Goal: Task Accomplishment & Management: Complete application form

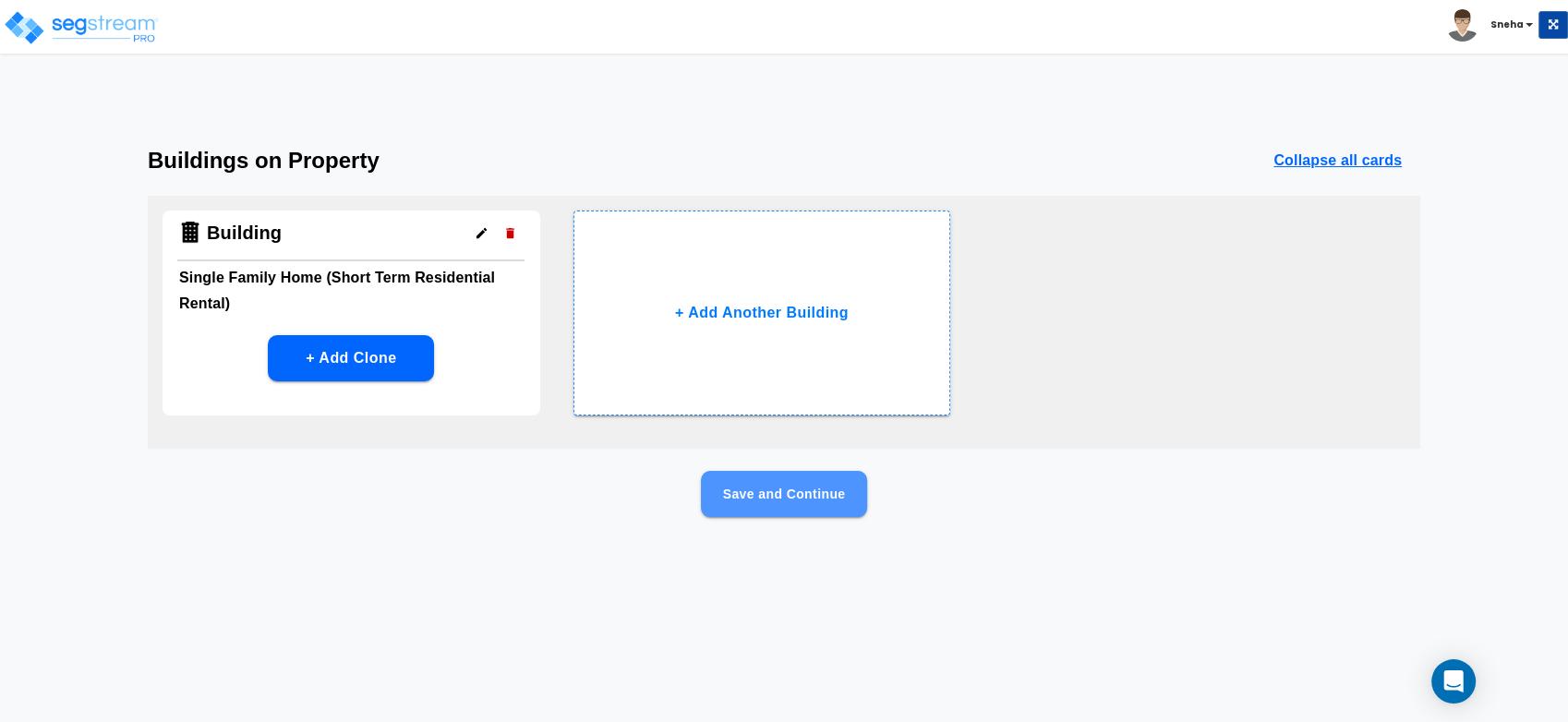
click at [771, 513] on button "Save and Continue" at bounding box center [784, 494] width 167 height 46
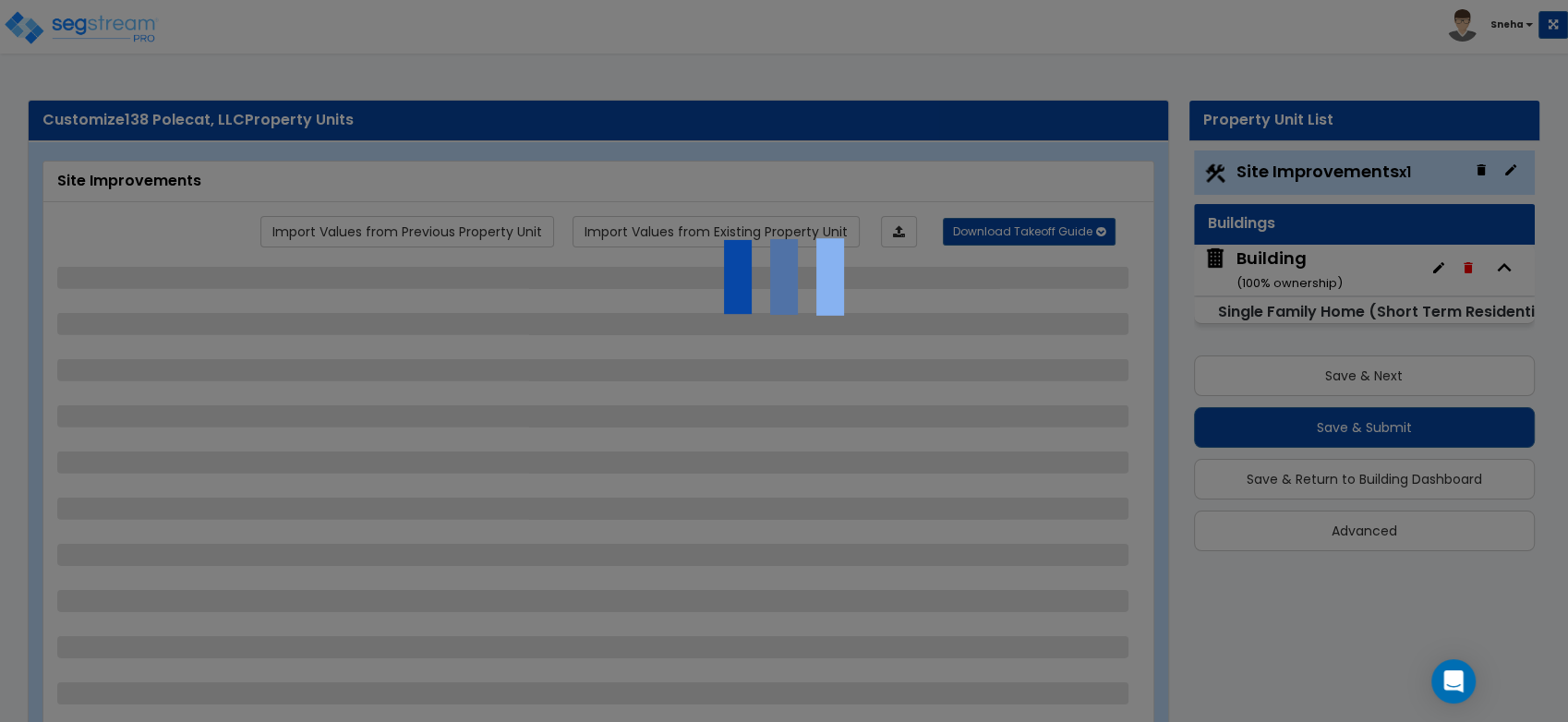
select select "2"
select select "1"
select select "3"
select select "1"
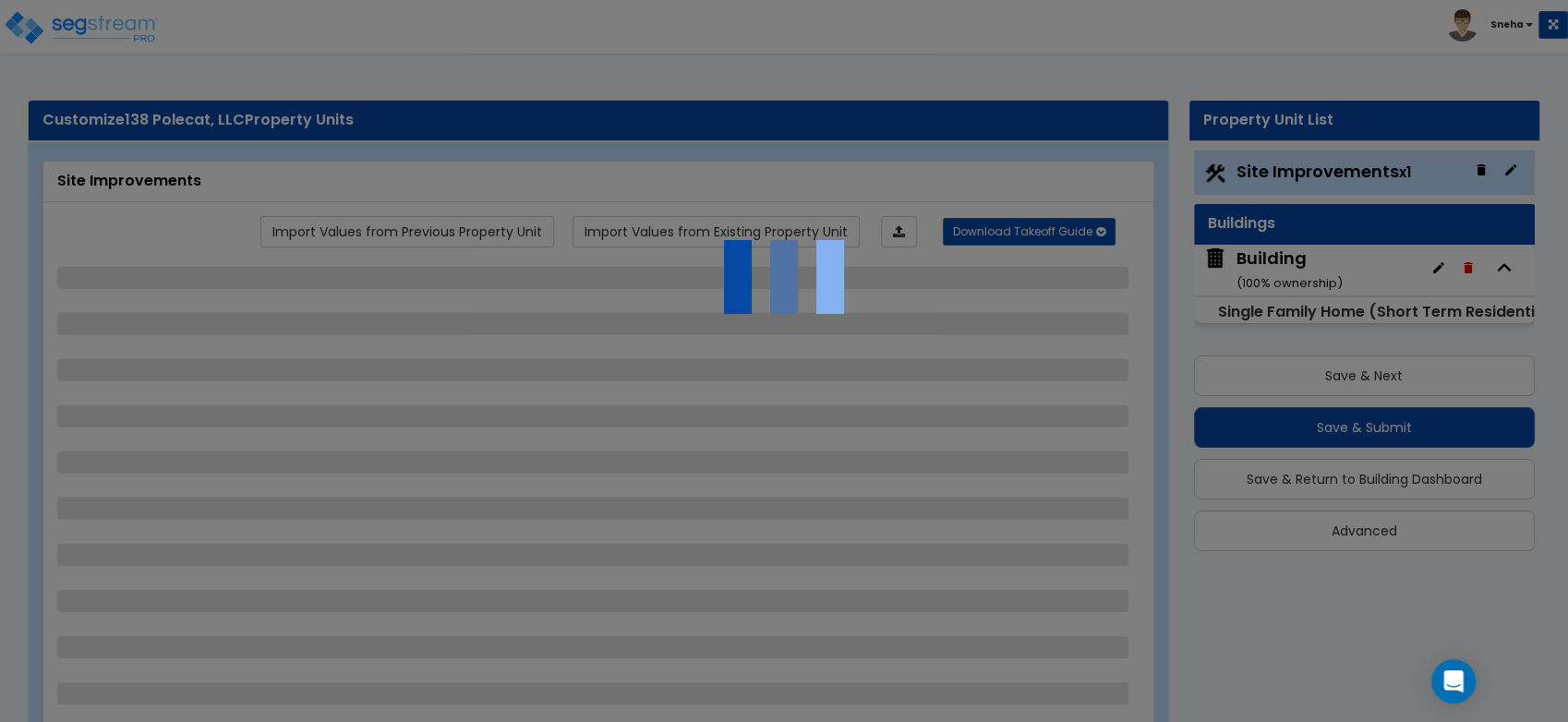
select select "1"
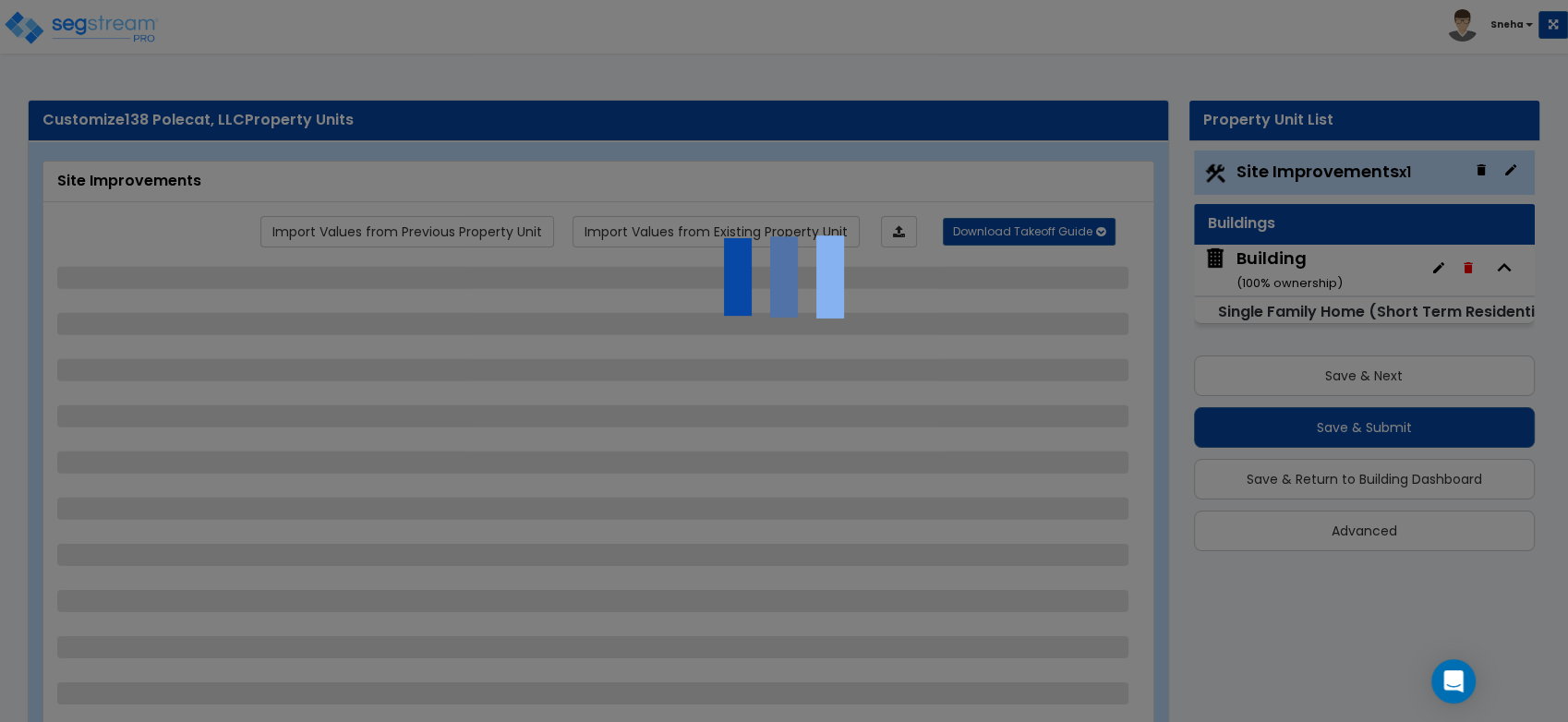
select select "1"
select select "2"
